Goal: Task Accomplishment & Management: Use online tool/utility

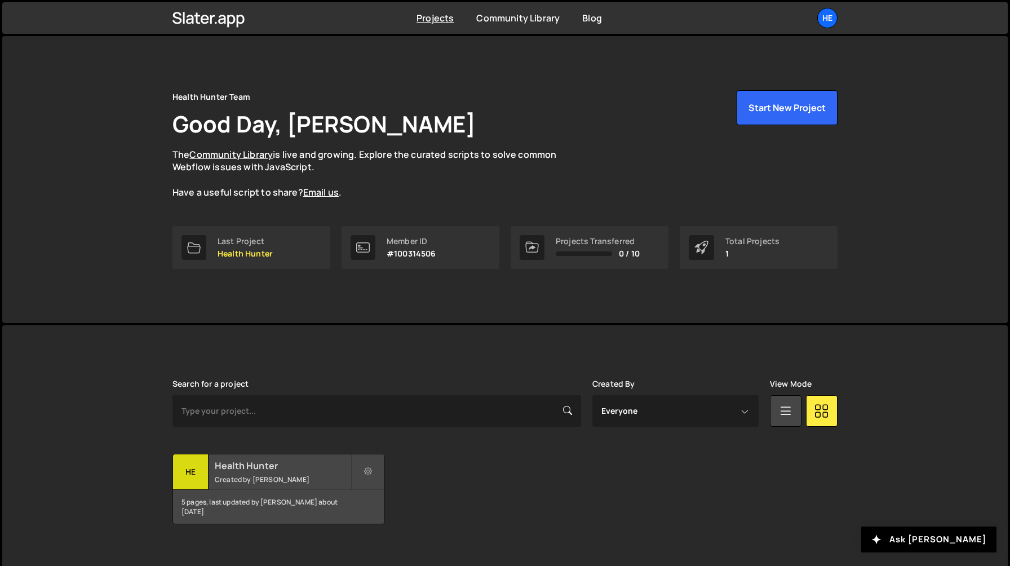
click at [270, 483] on small "Created by Sarah Mullens" at bounding box center [283, 480] width 136 height 10
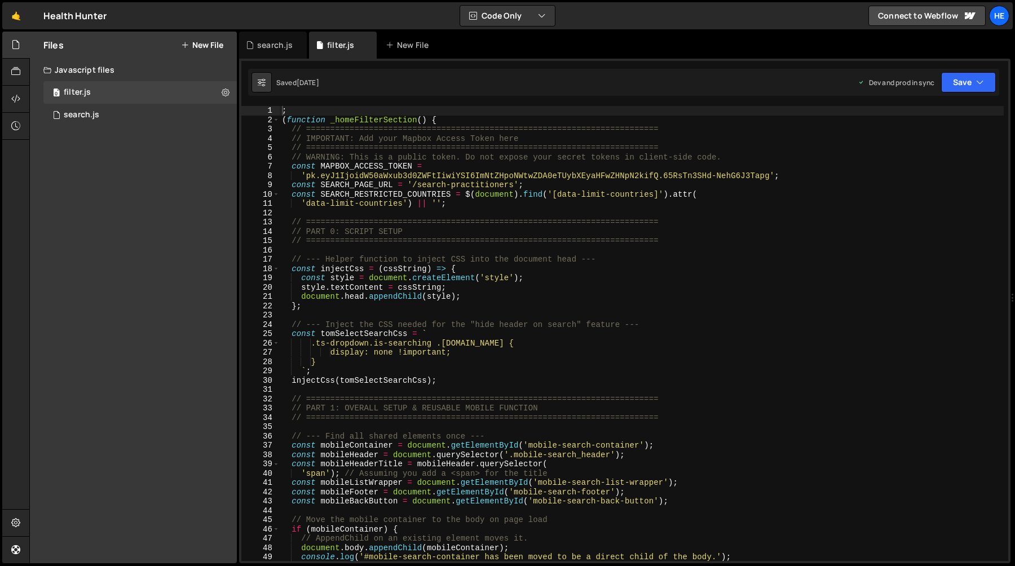
type textarea "// WARNING: This is a public token. Do not expose your secret tokens in client-…"
click at [503, 154] on div "; ( function _homeFilterSection ( ) { // ======================================…" at bounding box center [642, 343] width 724 height 474
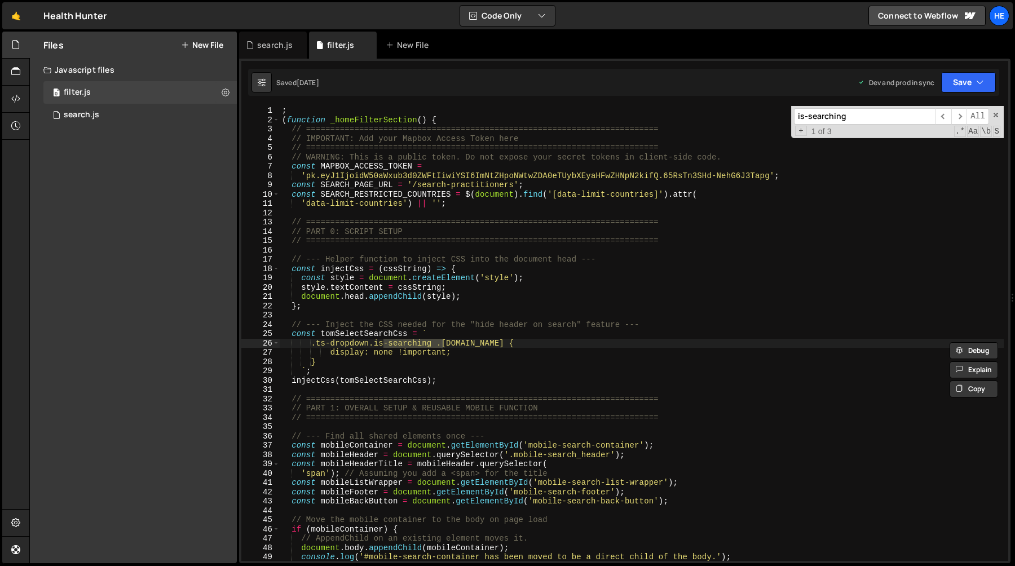
type input "is-searching"
click at [291, 332] on div "; ( function _homeFilterSection ( ) { // ======================================…" at bounding box center [642, 343] width 724 height 474
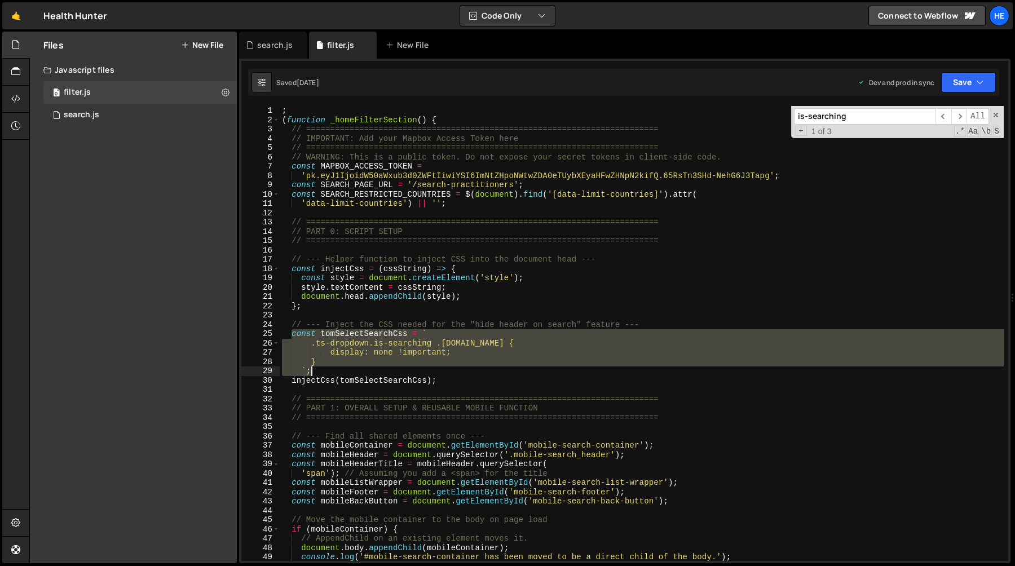
click at [335, 367] on div "; ( function _homeFilterSection ( ) { // ======================================…" at bounding box center [642, 343] width 724 height 474
click at [336, 369] on div "; ( function _homeFilterSection ( ) { // ======================================…" at bounding box center [642, 333] width 724 height 455
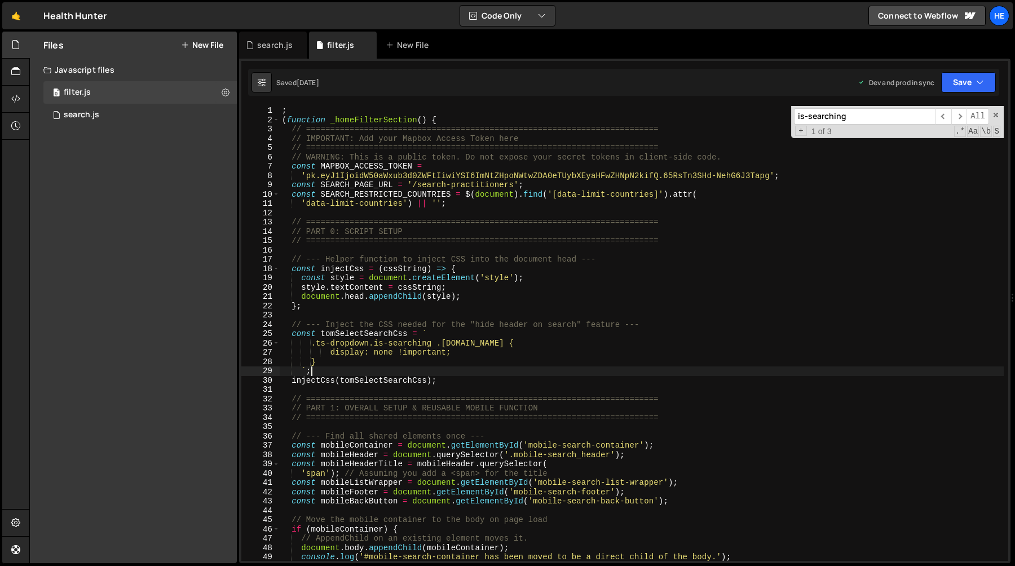
click at [291, 335] on div "; ( function _homeFilterSection ( ) { // ======================================…" at bounding box center [642, 343] width 724 height 474
click at [450, 381] on div "; ( function _homeFilterSection ( ) { // ======================================…" at bounding box center [642, 343] width 724 height 474
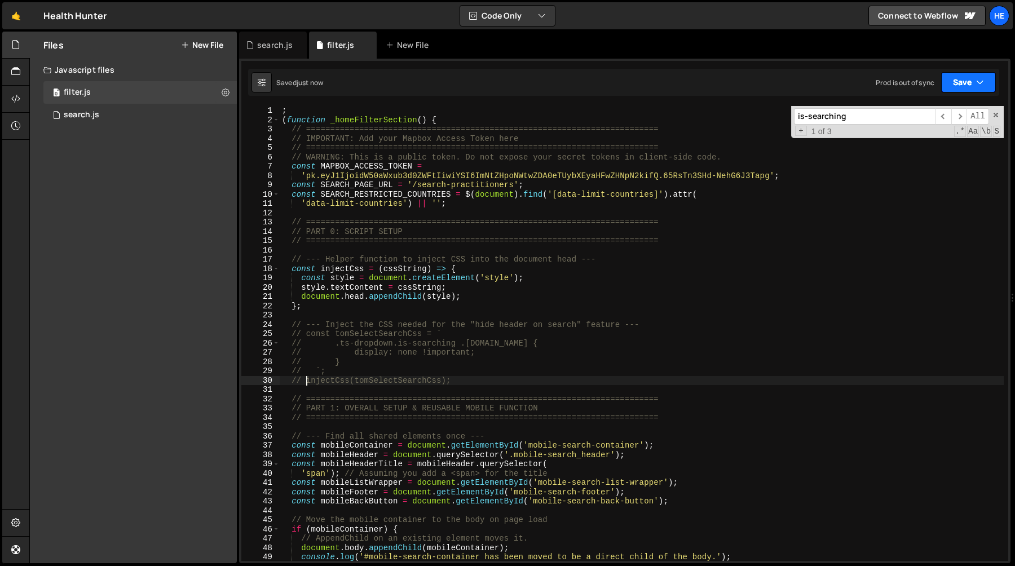
click at [980, 82] on icon "button" at bounding box center [980, 82] width 8 height 11
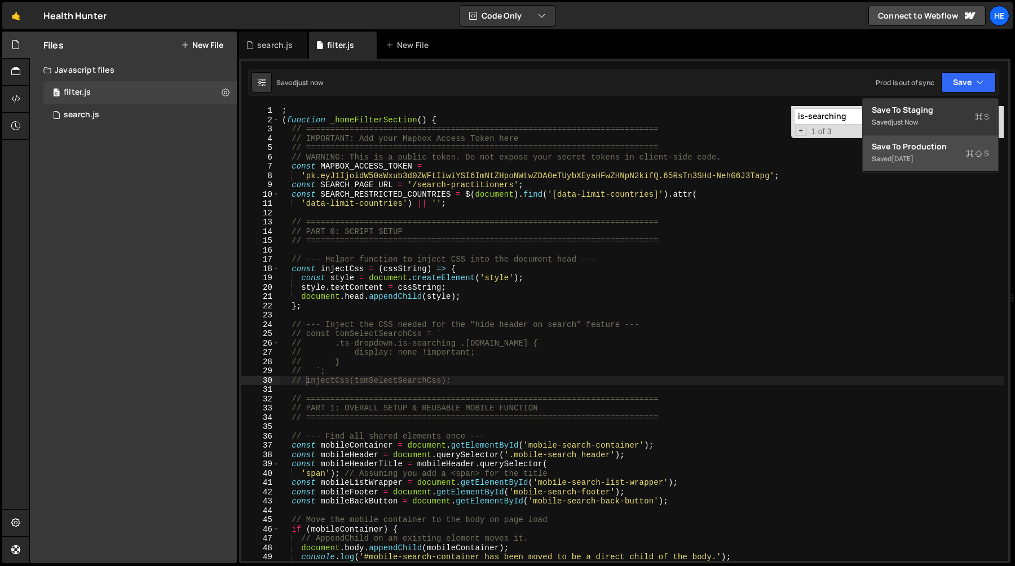
click at [954, 148] on div "Save to Production S" at bounding box center [930, 146] width 117 height 11
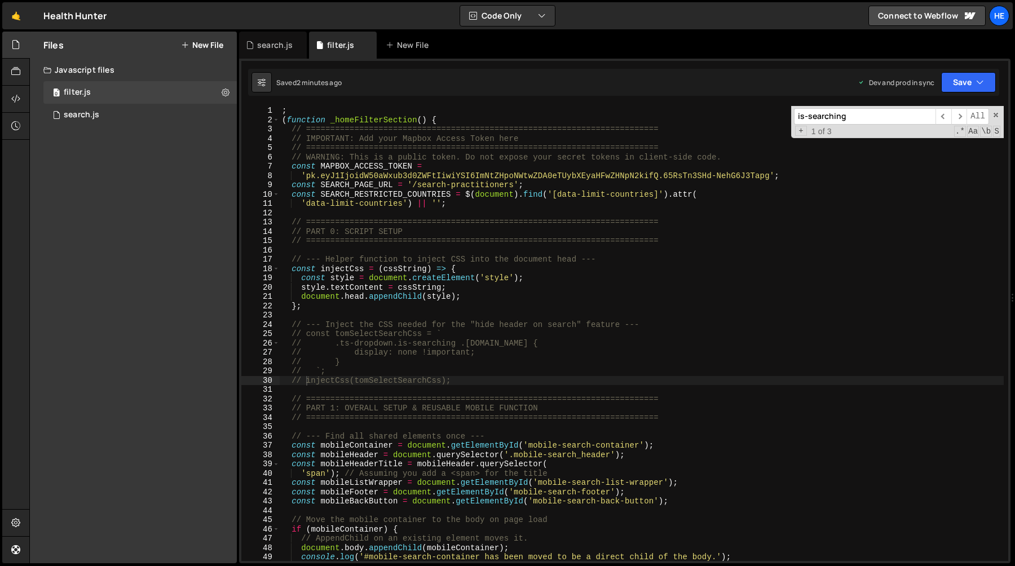
type textarea "const injectCss = (cssString) => {"
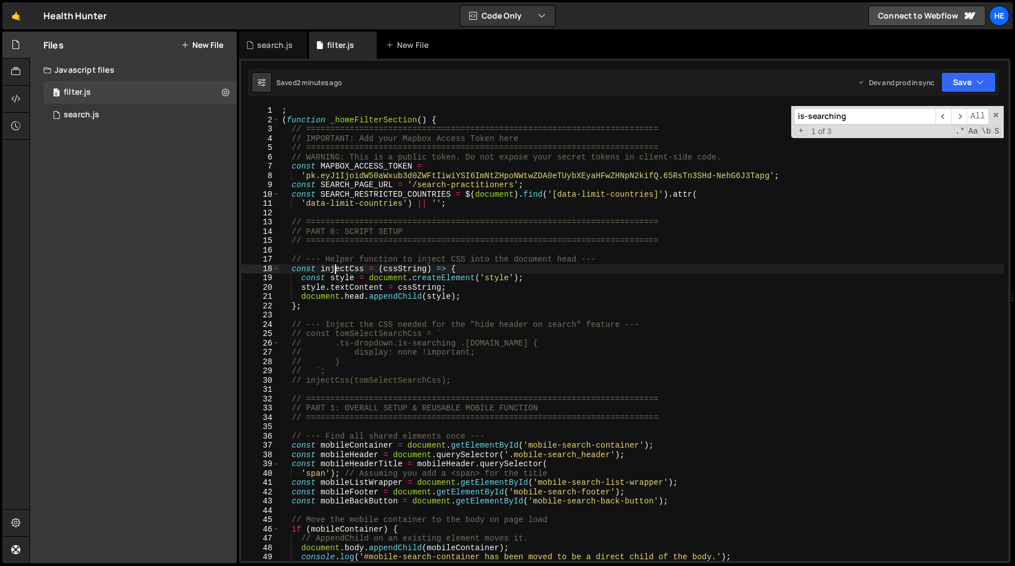
click at [334, 269] on div "; ( function _homeFilterSection ( ) { // ======================================…" at bounding box center [642, 343] width 724 height 474
